Goal: Find specific page/section: Find specific page/section

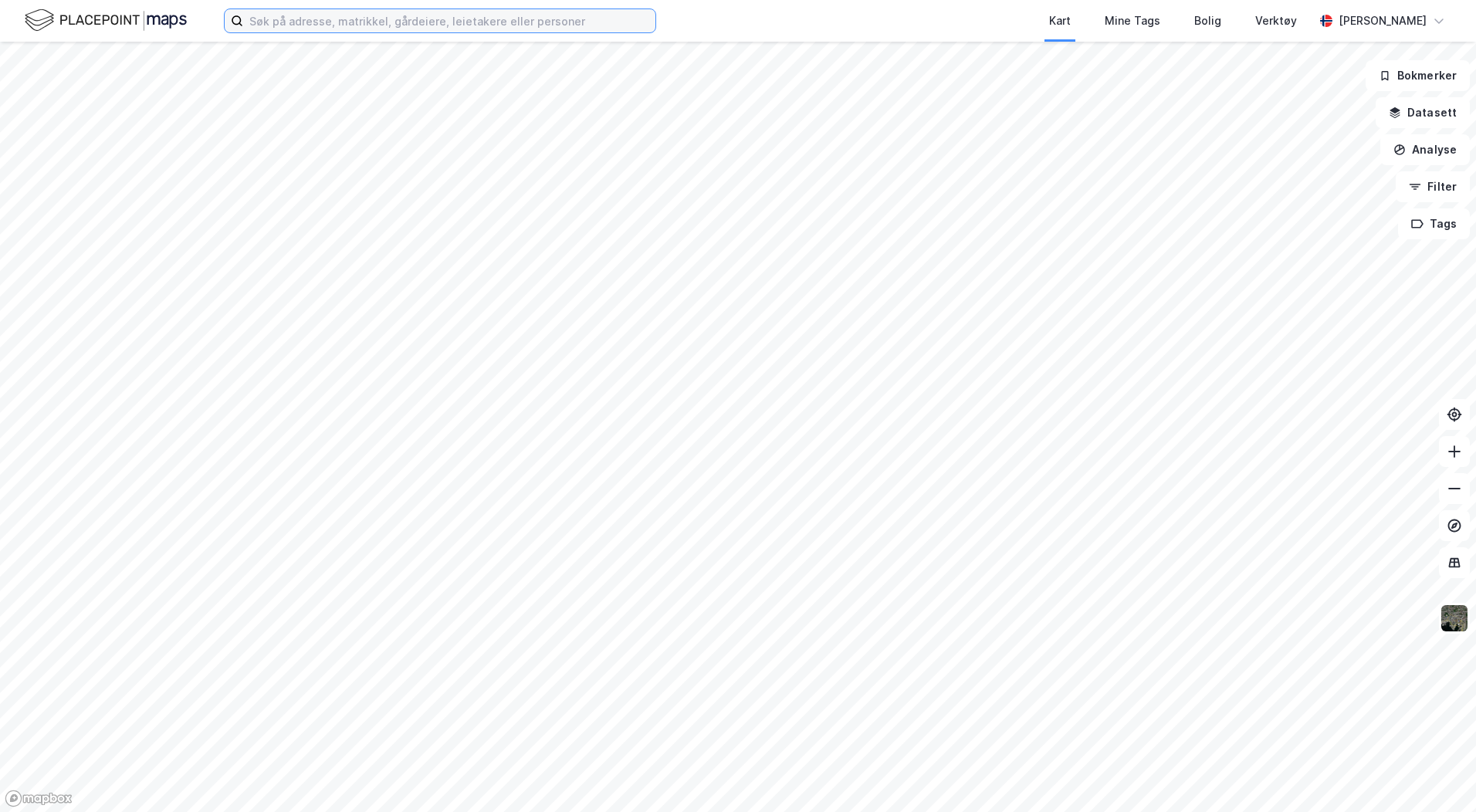
click at [270, 22] on input at bounding box center [449, 21] width 412 height 23
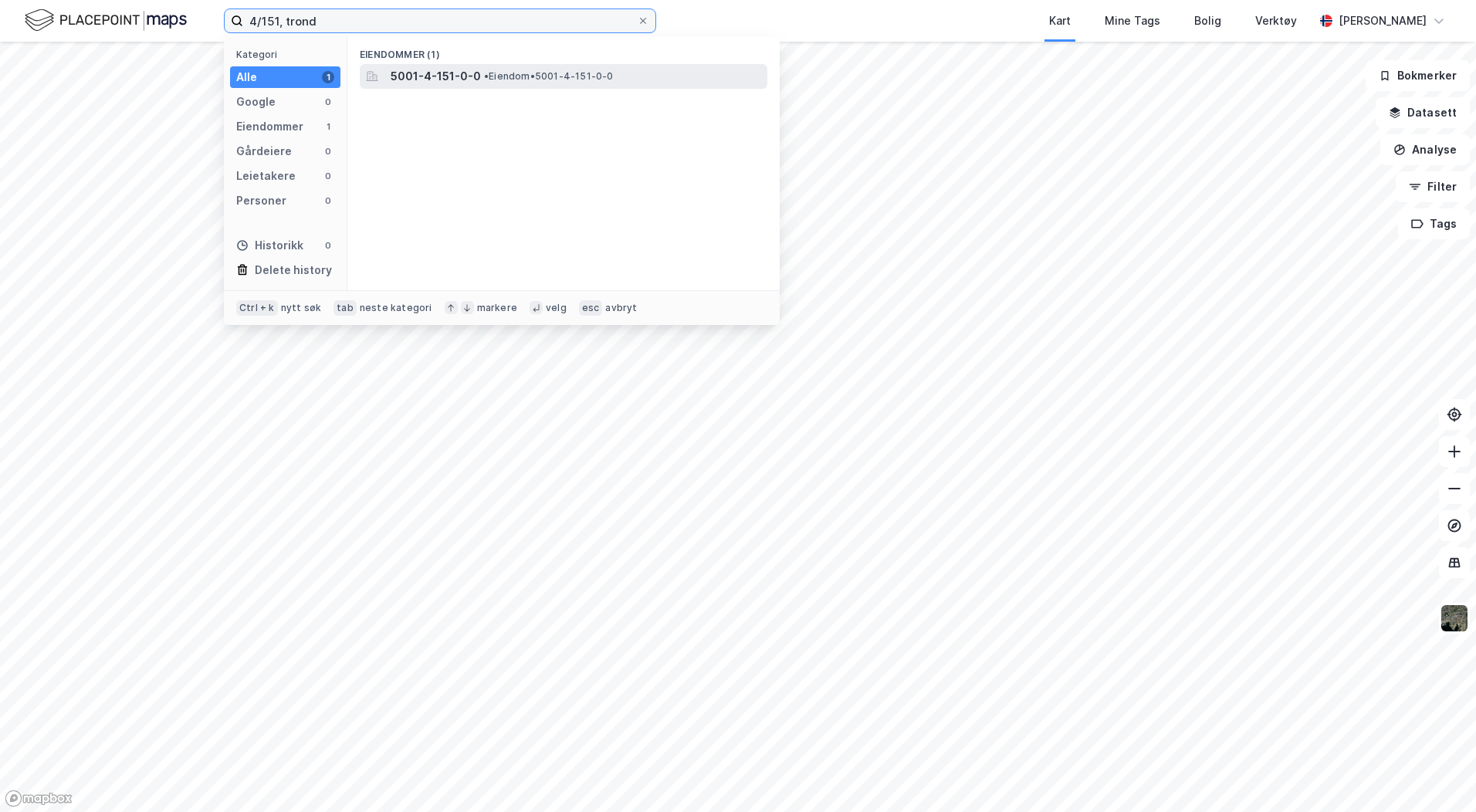
type input "4/151, trond"
click at [435, 75] on span "5001-4-151-0-0" at bounding box center [435, 76] width 90 height 19
